Goal: Task Accomplishment & Management: Manage account settings

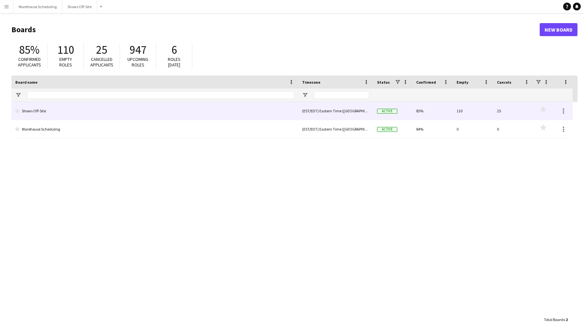
click at [140, 113] on link "Shows Off-Site" at bounding box center [154, 111] width 279 height 18
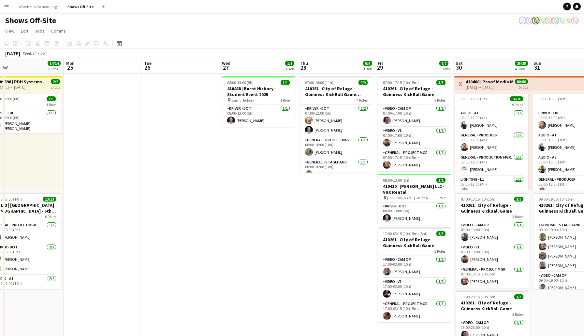
scroll to position [0, 261]
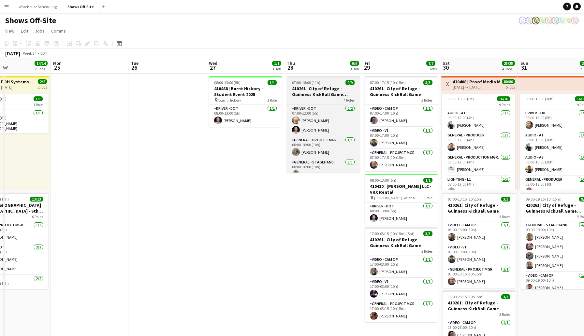
click at [327, 89] on h3 "410261 | City of Refuge - Guinness KickBall Game Load In" at bounding box center [323, 92] width 73 height 12
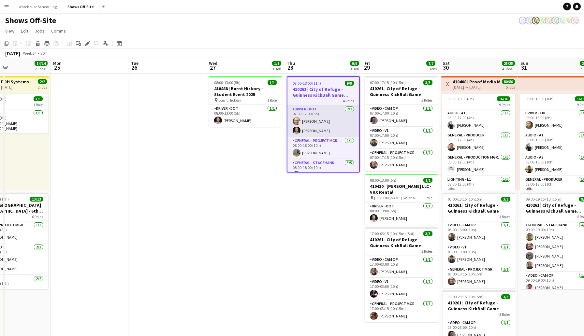
click at [297, 130] on app-user-avatar at bounding box center [297, 131] width 8 height 8
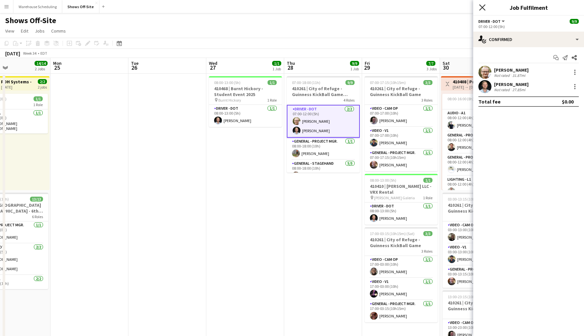
click at [484, 6] on icon at bounding box center [482, 7] width 6 height 6
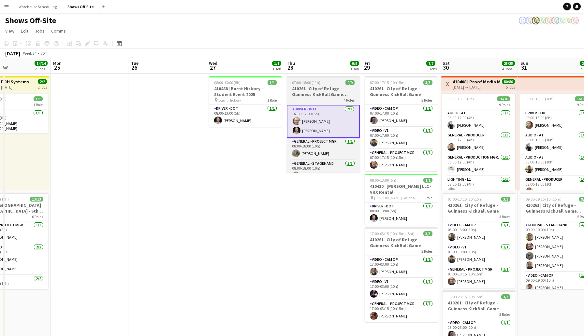
click at [304, 86] on h3 "410261 | City of Refuge - Guinness KickBall Game Load In" at bounding box center [323, 92] width 73 height 12
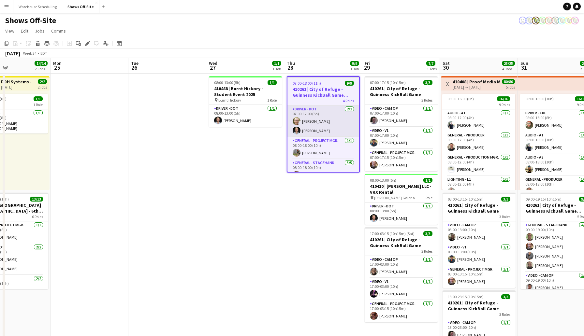
click at [297, 129] on app-user-avatar at bounding box center [297, 131] width 8 height 8
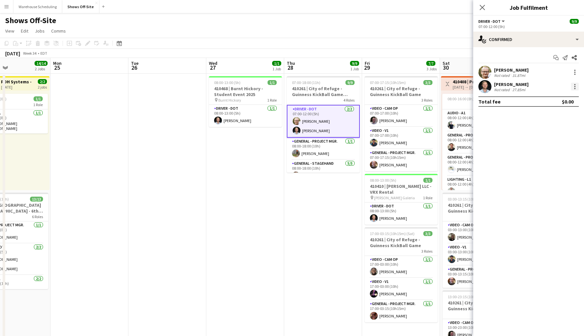
click at [573, 87] on div at bounding box center [575, 87] width 8 height 8
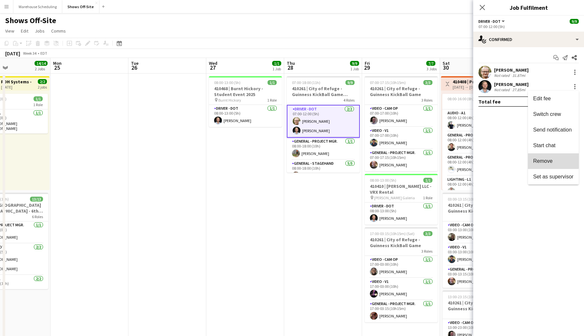
click at [540, 161] on span "Remove" at bounding box center [543, 161] width 20 height 6
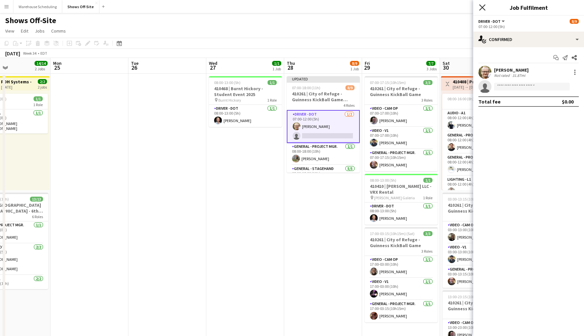
click at [480, 8] on icon "Close pop-in" at bounding box center [482, 7] width 6 height 6
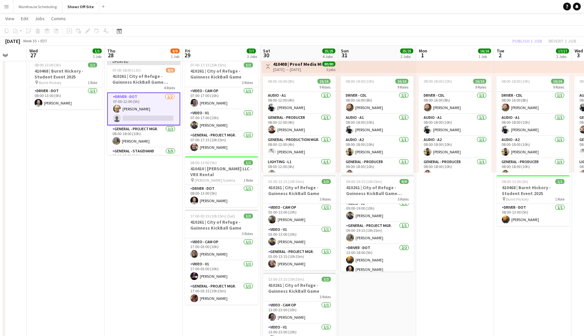
scroll to position [81, 0]
click at [351, 265] on app-user-avatar at bounding box center [350, 265] width 8 height 8
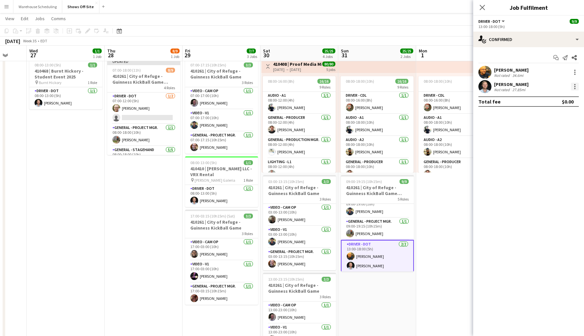
click at [575, 87] on div at bounding box center [574, 86] width 1 height 1
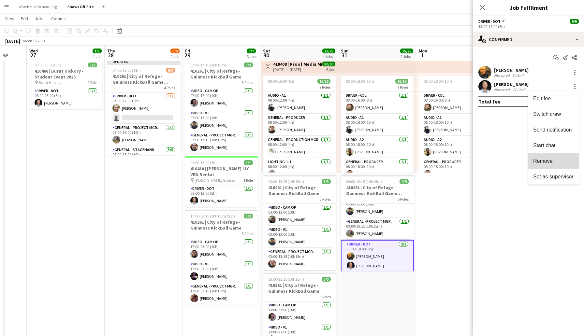
click at [540, 161] on span "Remove" at bounding box center [543, 161] width 20 height 6
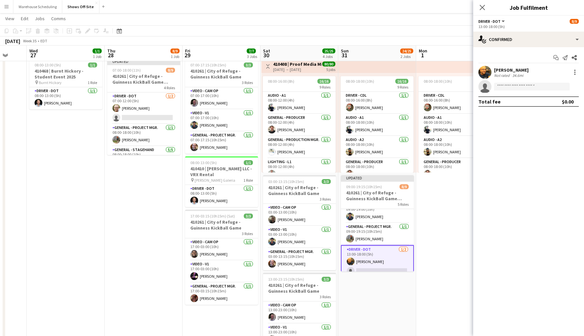
click at [482, 3] on div "Close pop-in" at bounding box center [482, 7] width 18 height 15
click at [483, 9] on icon "Close pop-in" at bounding box center [482, 7] width 6 height 6
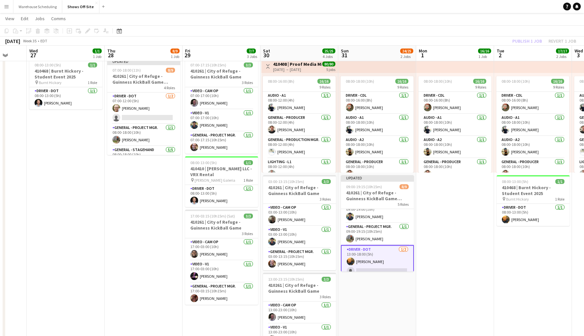
click at [468, 27] on app-toolbar "Copy Paste Paste Command V Paste with crew Command Shift V Paste linked Job [GE…" at bounding box center [292, 30] width 584 height 11
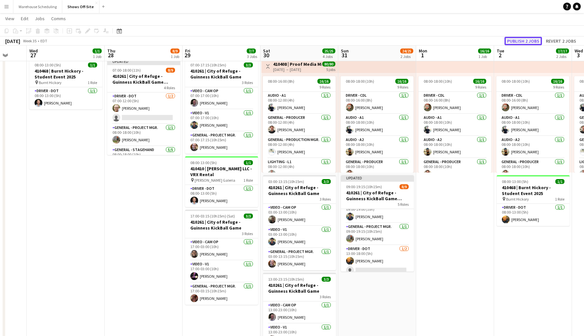
click at [526, 41] on button "Publish 2 jobs" at bounding box center [522, 41] width 37 height 8
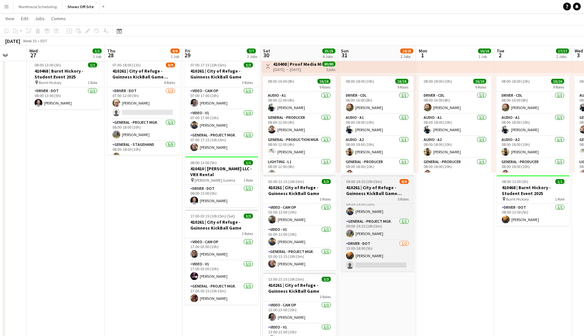
click at [367, 187] on h3 "410261 | City of Refuge - Guinness KickBall Game Load Out" at bounding box center [377, 191] width 73 height 12
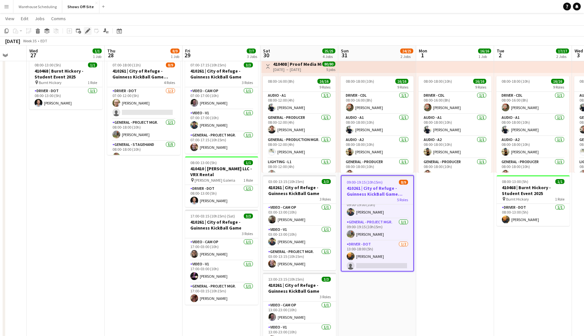
click at [88, 31] on icon at bounding box center [88, 31] width 4 height 4
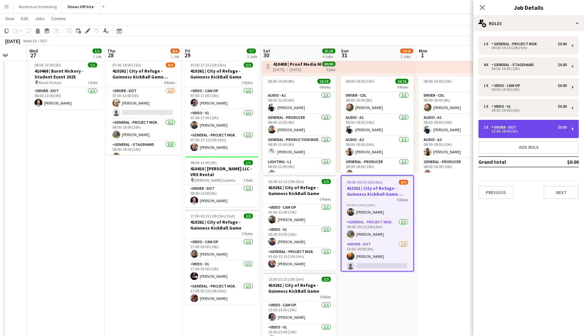
click at [537, 129] on div "2 x Driver - DOT $0.00" at bounding box center [525, 127] width 83 height 5
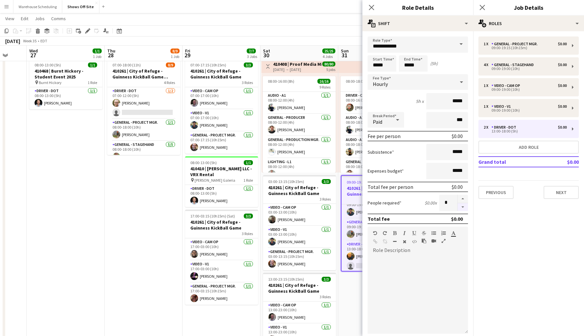
click at [463, 206] on button "button" at bounding box center [463, 207] width 10 height 8
type input "*"
click at [559, 189] on button "Next" at bounding box center [561, 192] width 35 height 13
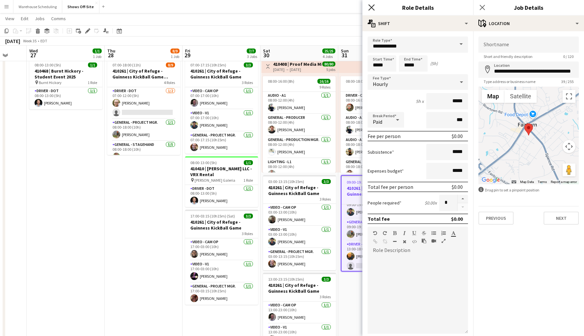
click at [371, 7] on icon at bounding box center [371, 7] width 6 height 6
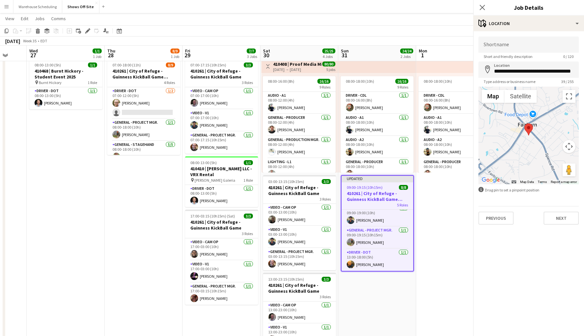
scroll to position [78, 0]
click at [483, 7] on icon at bounding box center [482, 7] width 6 height 6
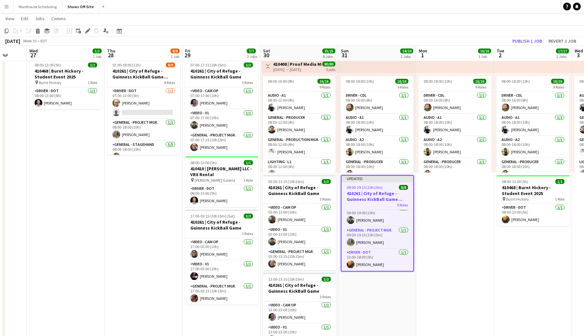
click at [481, 40] on div "[DATE] Week 35 • EDT Publish 1 job Revert 1 job" at bounding box center [292, 40] width 584 height 9
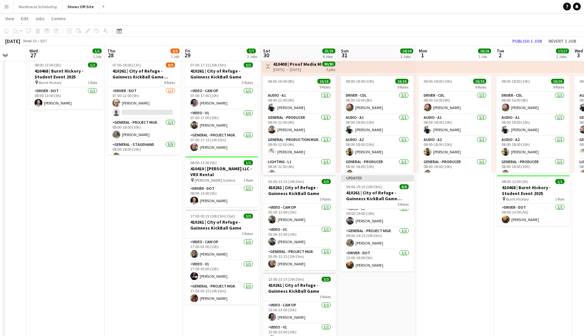
scroll to position [77, 0]
click at [524, 39] on button "Publish 1 job" at bounding box center [527, 41] width 35 height 8
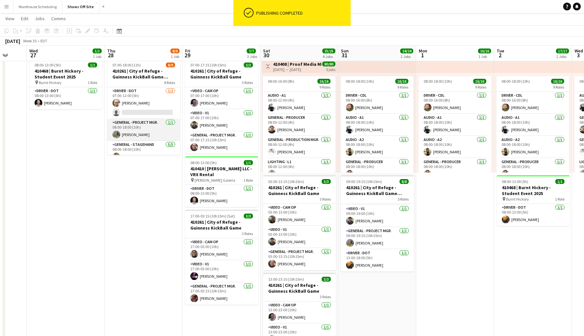
scroll to position [71, 0]
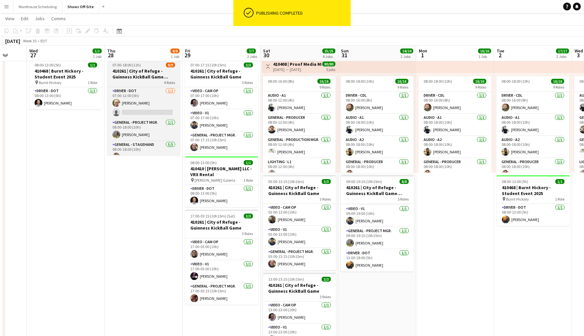
click at [139, 71] on h3 "410261 | City of Refuge - Guinness KickBall Game Load In" at bounding box center [143, 74] width 73 height 12
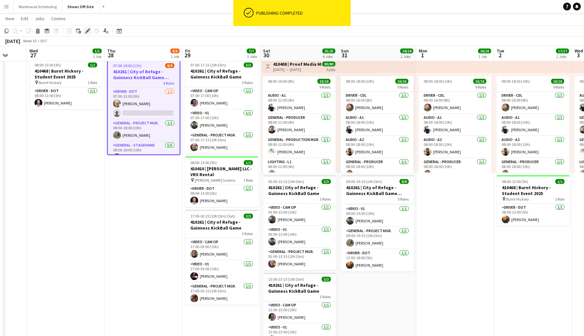
click at [85, 31] on icon "Edit" at bounding box center [87, 30] width 5 height 5
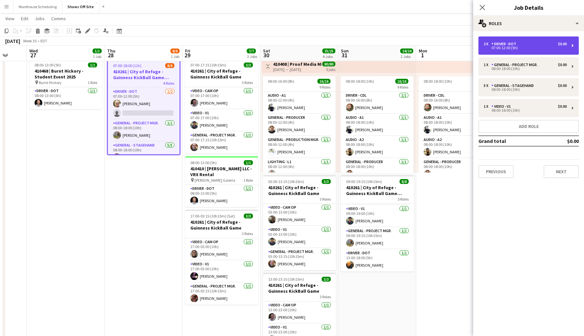
click at [526, 46] on div "2 x Driver - DOT $0.00" at bounding box center [525, 44] width 83 height 5
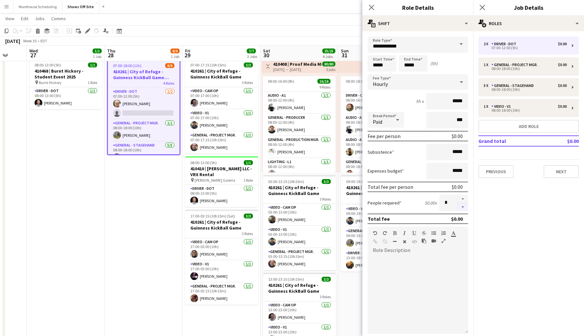
click at [461, 207] on button "button" at bounding box center [463, 207] width 10 height 8
type input "*"
click at [371, 7] on icon at bounding box center [371, 7] width 6 height 6
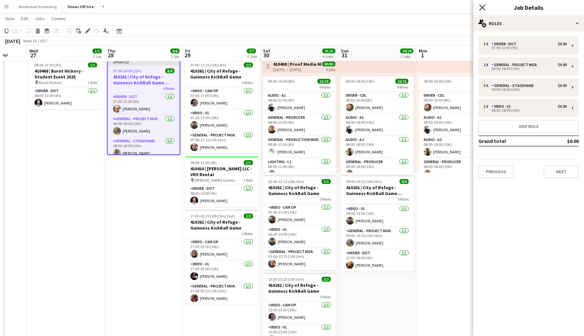
click at [482, 7] on icon at bounding box center [482, 7] width 6 height 6
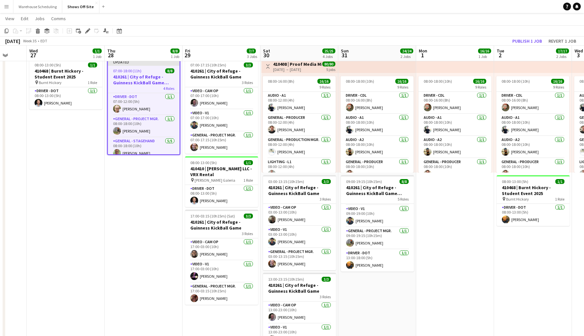
click at [450, 38] on div "[DATE] Week 35 • EDT Publish 1 job Revert 1 job" at bounding box center [292, 40] width 584 height 9
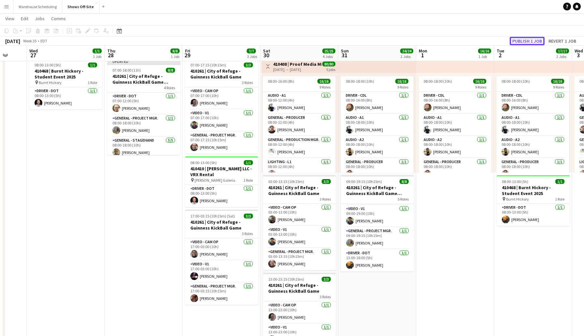
click at [522, 43] on button "Publish 1 job" at bounding box center [527, 41] width 35 height 8
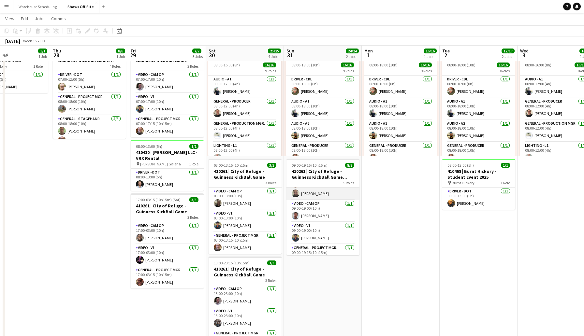
scroll to position [48, 0]
click at [322, 265] on app-date-cell "08:00-18:00 (10h) 16/16 9 Roles Driver - CDL [DATE] 08:00-16:00 (8h) [PERSON_NA…" at bounding box center [323, 252] width 78 height 425
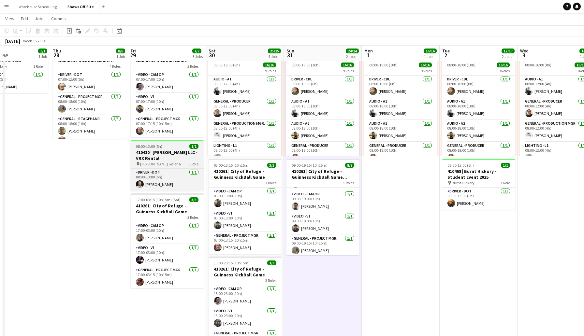
click at [168, 153] on h3 "410410 | [PERSON_NAME] LLC - VRX Rental" at bounding box center [167, 156] width 73 height 12
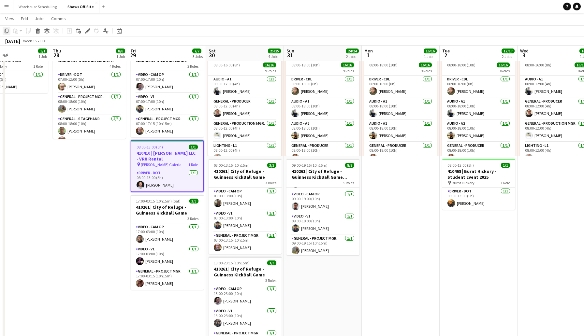
click at [5, 32] on icon at bounding box center [7, 31] width 4 height 5
click at [325, 271] on app-date-cell "08:00-18:00 (10h) 16/16 9 Roles Driver - CDL [DATE] 08:00-16:00 (8h) [PERSON_NA…" at bounding box center [323, 252] width 78 height 425
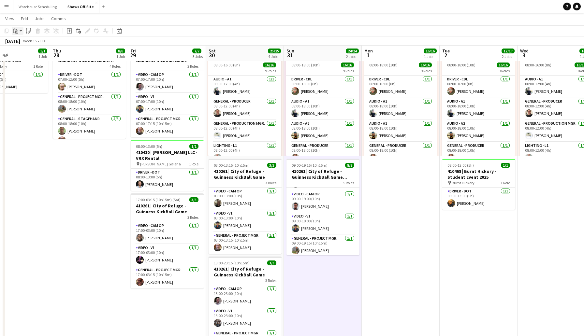
click at [21, 31] on app-action-btn "Paste" at bounding box center [18, 31] width 12 height 8
click at [34, 42] on link "Paste Command V" at bounding box center [42, 43] width 51 height 6
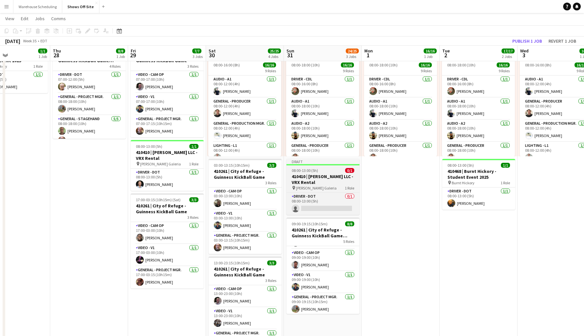
click at [320, 182] on h3 "410410 | [PERSON_NAME] LLC - VRX Rental" at bounding box center [322, 180] width 73 height 12
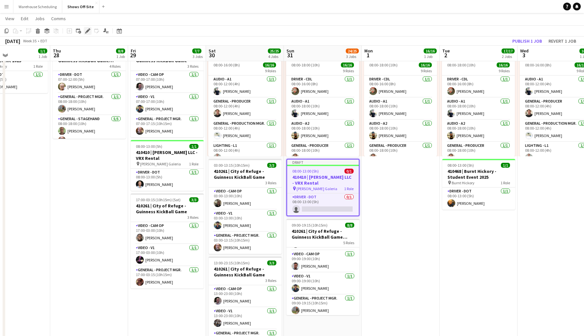
click at [86, 31] on icon at bounding box center [88, 31] width 4 height 4
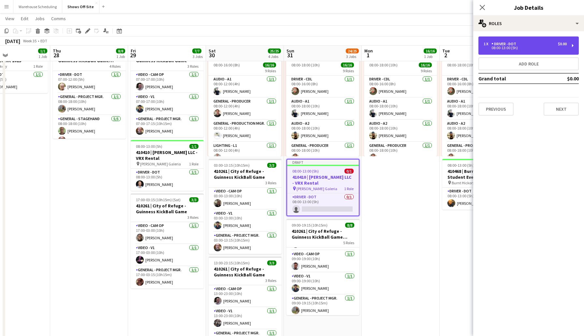
click at [506, 48] on div "08:00-13:00 (5h)" at bounding box center [525, 47] width 83 height 3
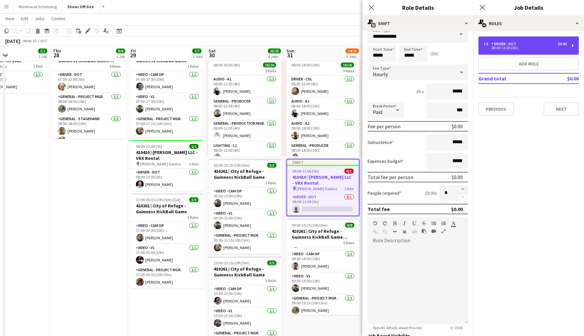
scroll to position [0, 0]
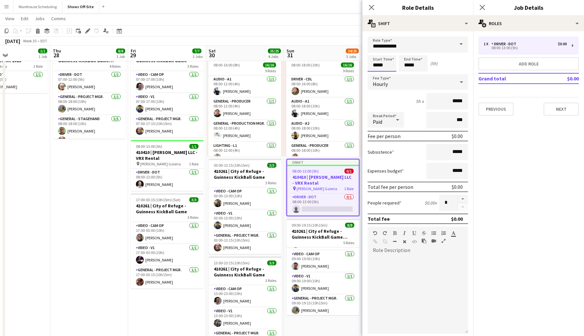
click at [389, 64] on input "*****" at bounding box center [382, 63] width 29 height 16
type input "*****"
click at [376, 52] on div at bounding box center [375, 52] width 13 height 7
click at [371, 7] on icon "Close pop-in" at bounding box center [371, 7] width 6 height 6
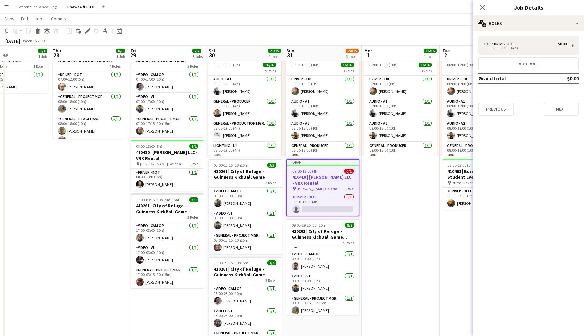
click at [476, 7] on div "Close pop-in" at bounding box center [482, 7] width 18 height 15
click at [482, 6] on icon at bounding box center [482, 7] width 6 height 6
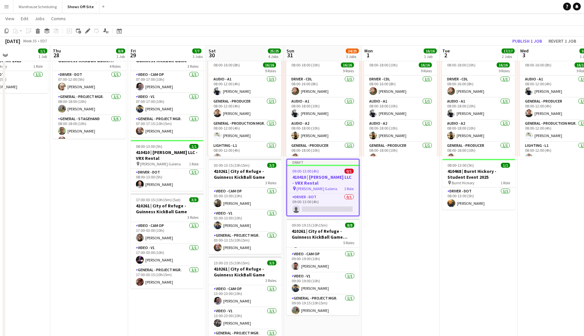
click at [478, 32] on app-toolbar "Copy Paste Paste Command V Paste with crew Command Shift V Paste linked Job [GE…" at bounding box center [292, 30] width 584 height 11
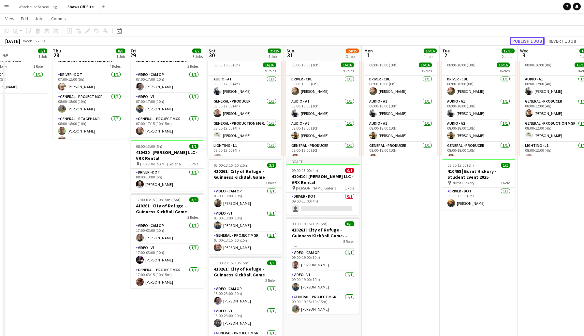
click at [536, 40] on button "Publish 1 job" at bounding box center [527, 41] width 35 height 8
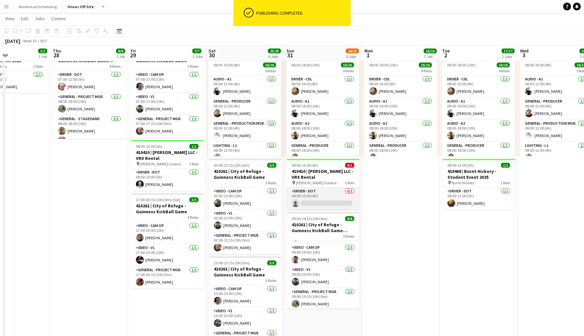
click at [313, 201] on app-card-role "Driver - DOT 0/1 09:00-13:00 (4h) single-neutral-actions" at bounding box center [322, 199] width 73 height 22
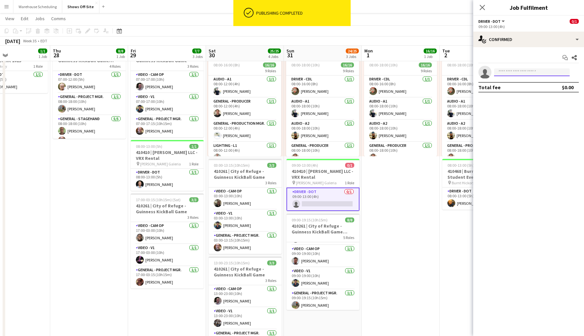
click at [515, 73] on input at bounding box center [532, 72] width 76 height 8
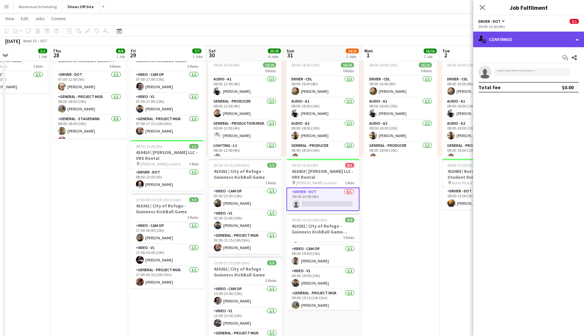
click at [524, 38] on div "single-neutral-actions-check-2 Confirmed" at bounding box center [528, 40] width 111 height 16
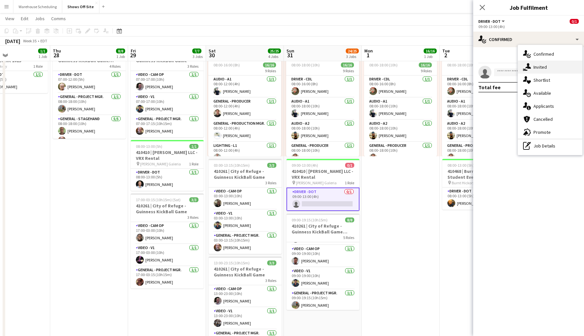
click at [541, 67] on div "single-neutral-actions-share-1 Invited" at bounding box center [550, 67] width 65 height 13
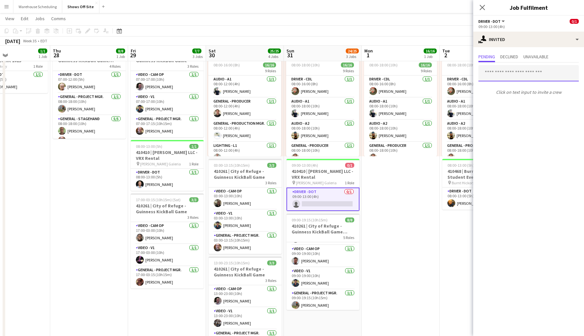
click at [508, 75] on input "text" at bounding box center [528, 73] width 100 height 16
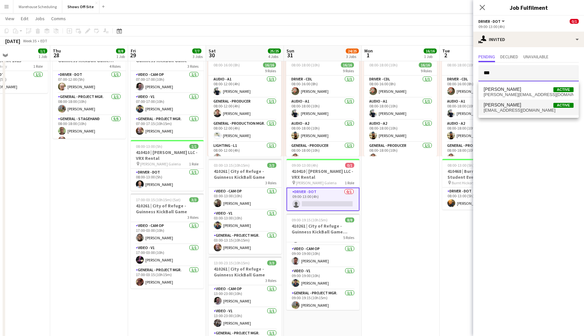
type input "***"
click at [518, 111] on span "[EMAIL_ADDRESS][DOMAIN_NAME]" at bounding box center [529, 110] width 90 height 5
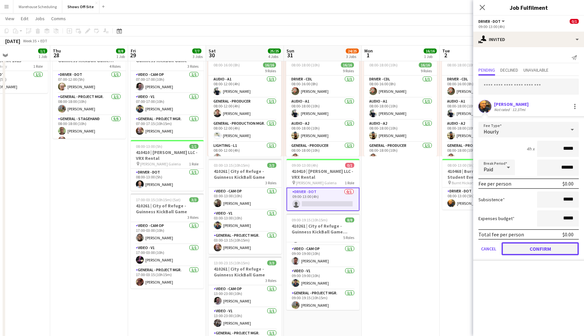
click at [543, 248] on button "Confirm" at bounding box center [539, 248] width 77 height 13
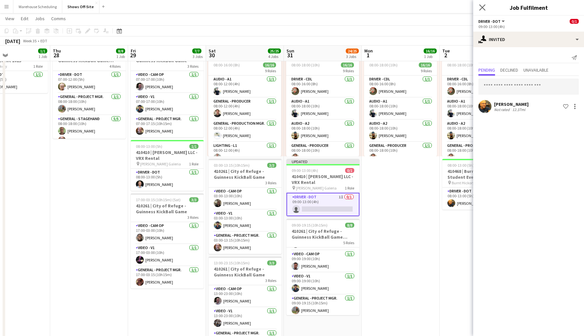
click at [479, 7] on app-icon "Close pop-in" at bounding box center [482, 7] width 9 height 9
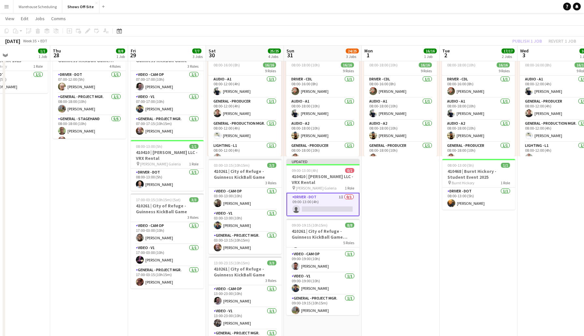
click at [385, 174] on app-date-cell "08:00-18:00 (10h) 16/16 9 Roles Driver - CDL [DATE] 08:00-16:00 (8h) [PERSON_NA…" at bounding box center [401, 252] width 78 height 425
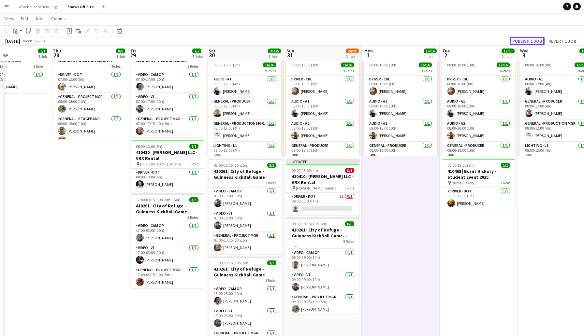
click at [521, 40] on button "Publish 1 job" at bounding box center [527, 41] width 35 height 8
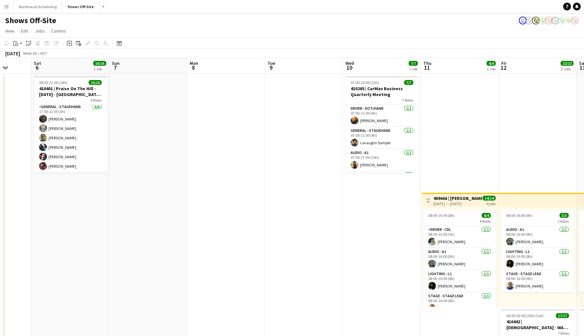
scroll to position [0, 287]
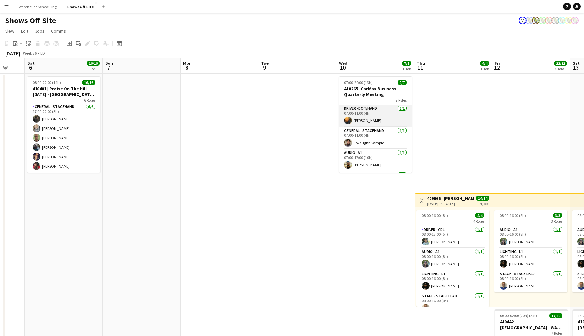
click at [394, 124] on app-card-role "Driver - DOT/Hand [DATE] 07:00-11:00 (4h) [PERSON_NAME]" at bounding box center [375, 116] width 73 height 22
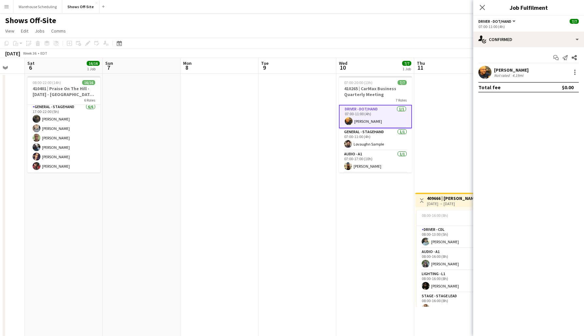
click at [444, 150] on app-date-cell "Toggle View 409666 | [PERSON_NAME] Event [DATE] → [DATE] 14/14 4 jobs 08:00-16:…" at bounding box center [453, 286] width 78 height 425
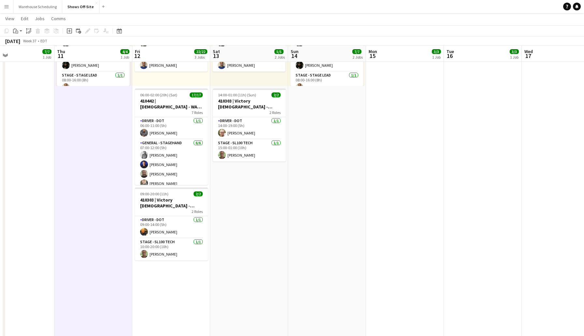
scroll to position [221, 0]
